Goal: Find specific page/section: Find specific page/section

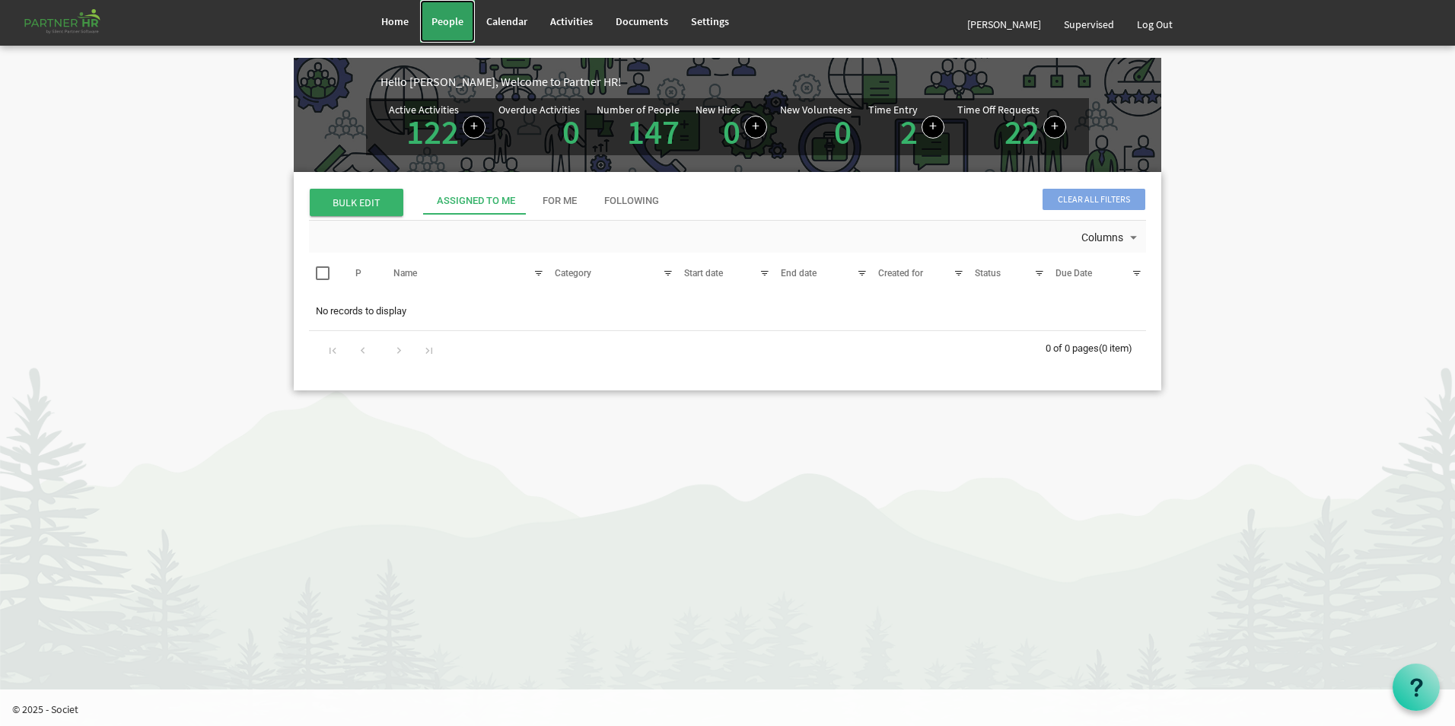
click at [447, 21] on span "People" at bounding box center [448, 21] width 32 height 14
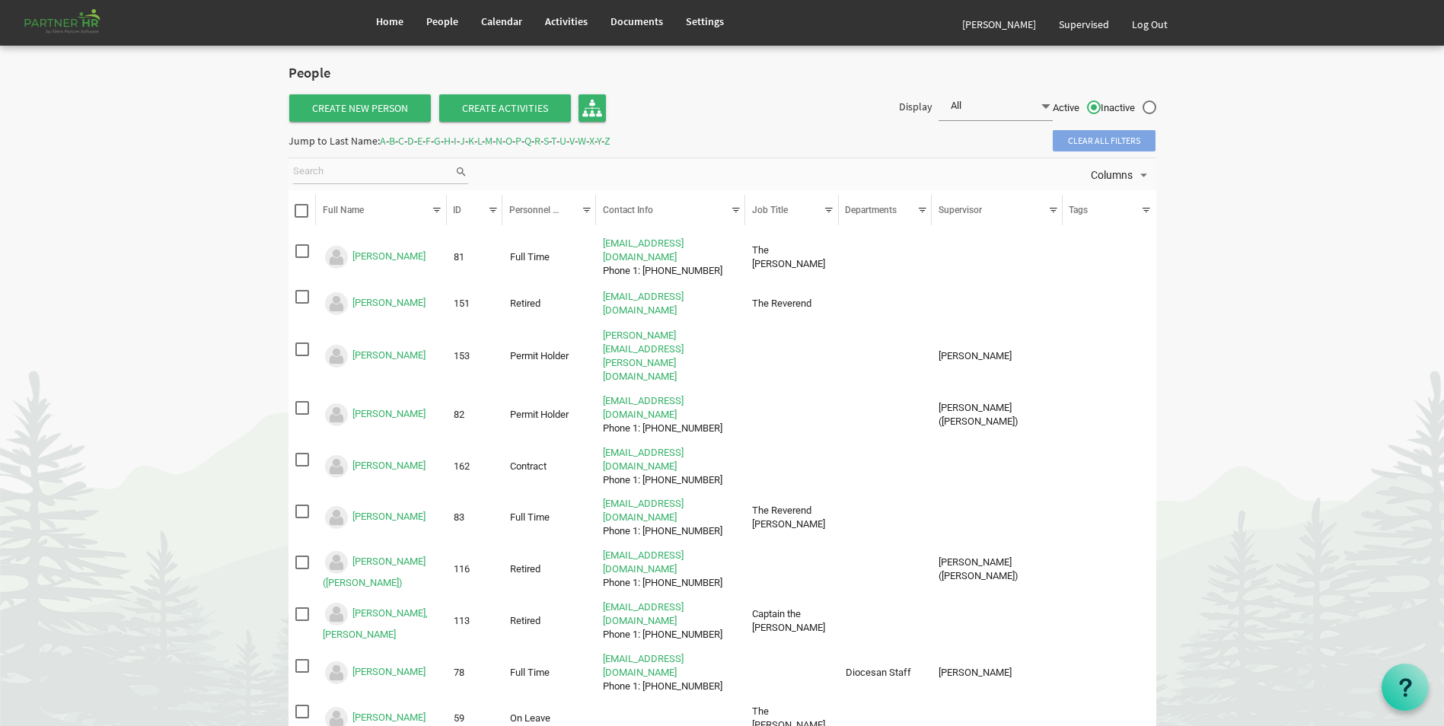
click at [404, 142] on span "C" at bounding box center [401, 141] width 6 height 14
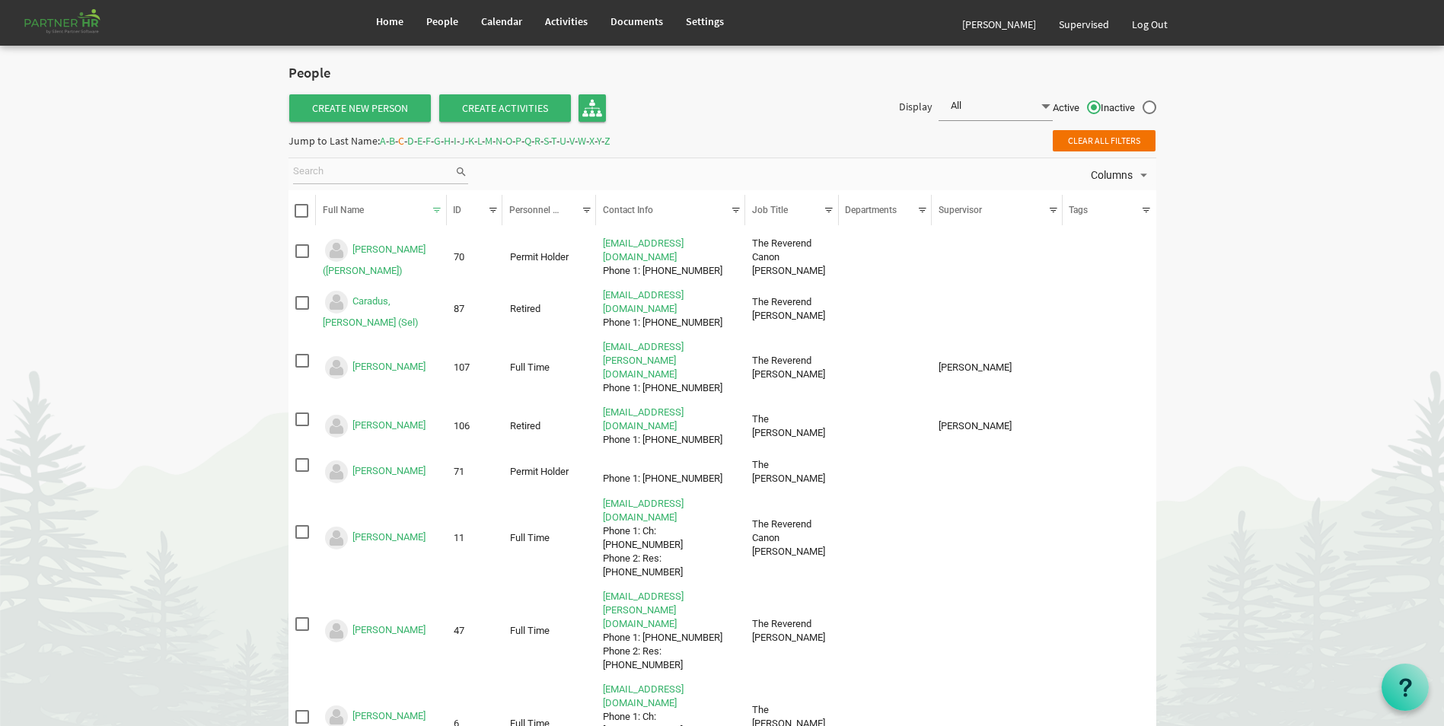
scroll to position [158, 0]
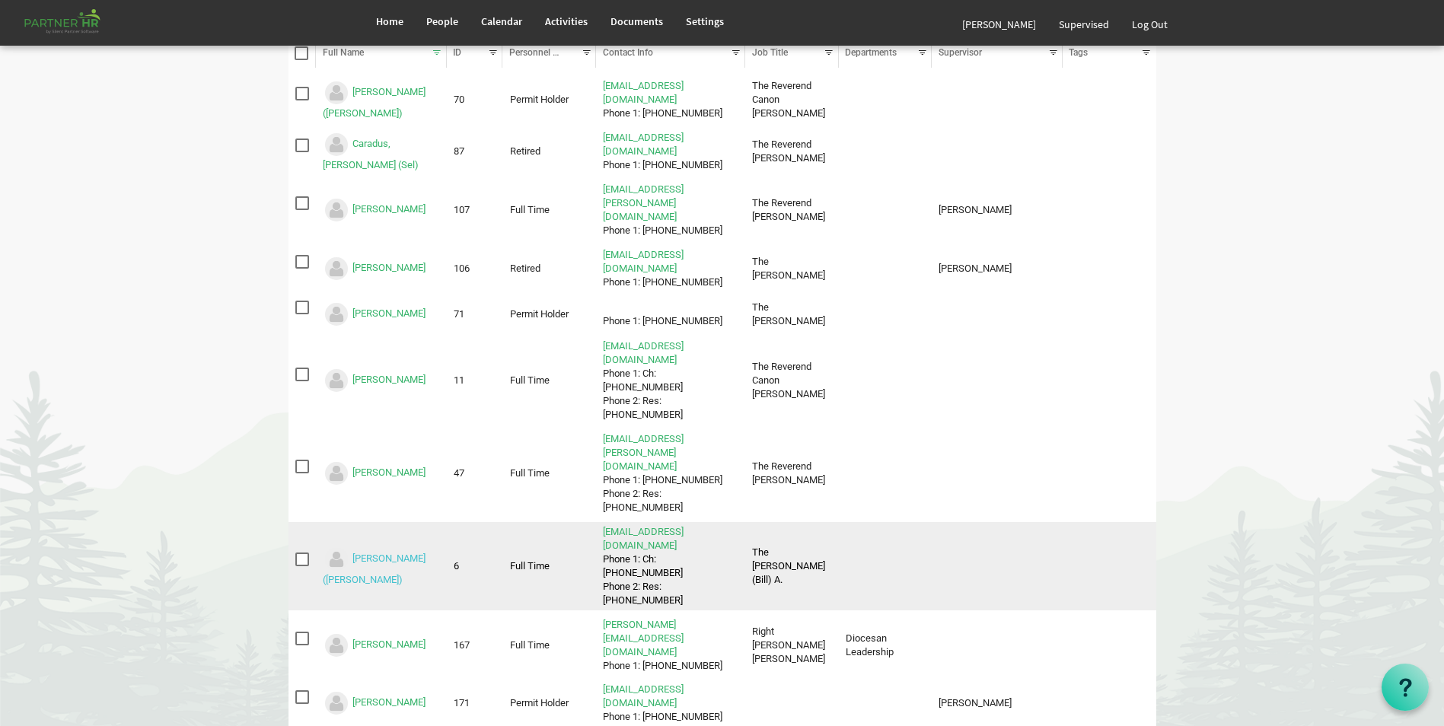
click at [385, 553] on link "[PERSON_NAME] ([PERSON_NAME])" at bounding box center [374, 569] width 103 height 33
